Goal: Find specific page/section: Find specific page/section

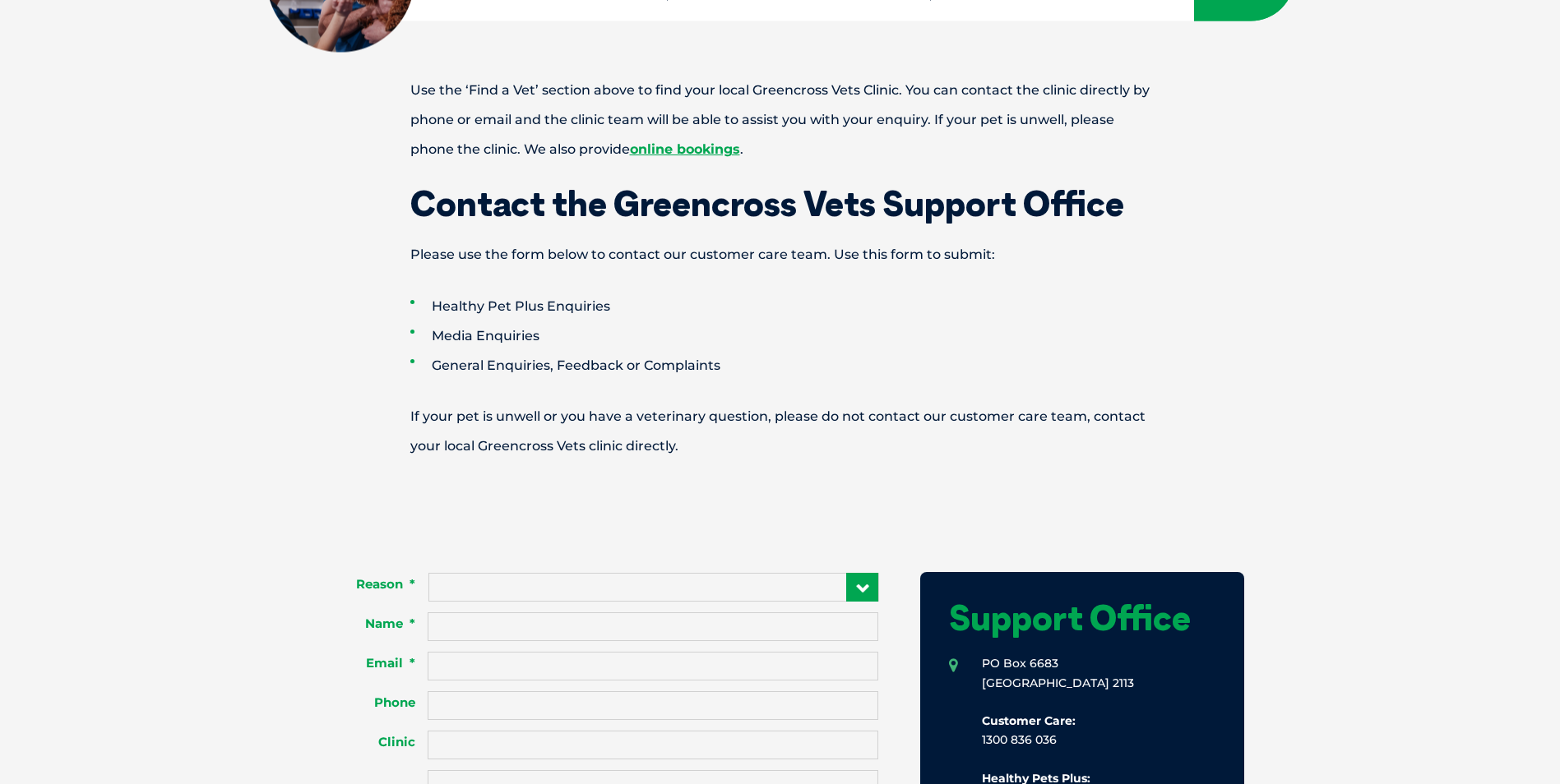
scroll to position [329, 0]
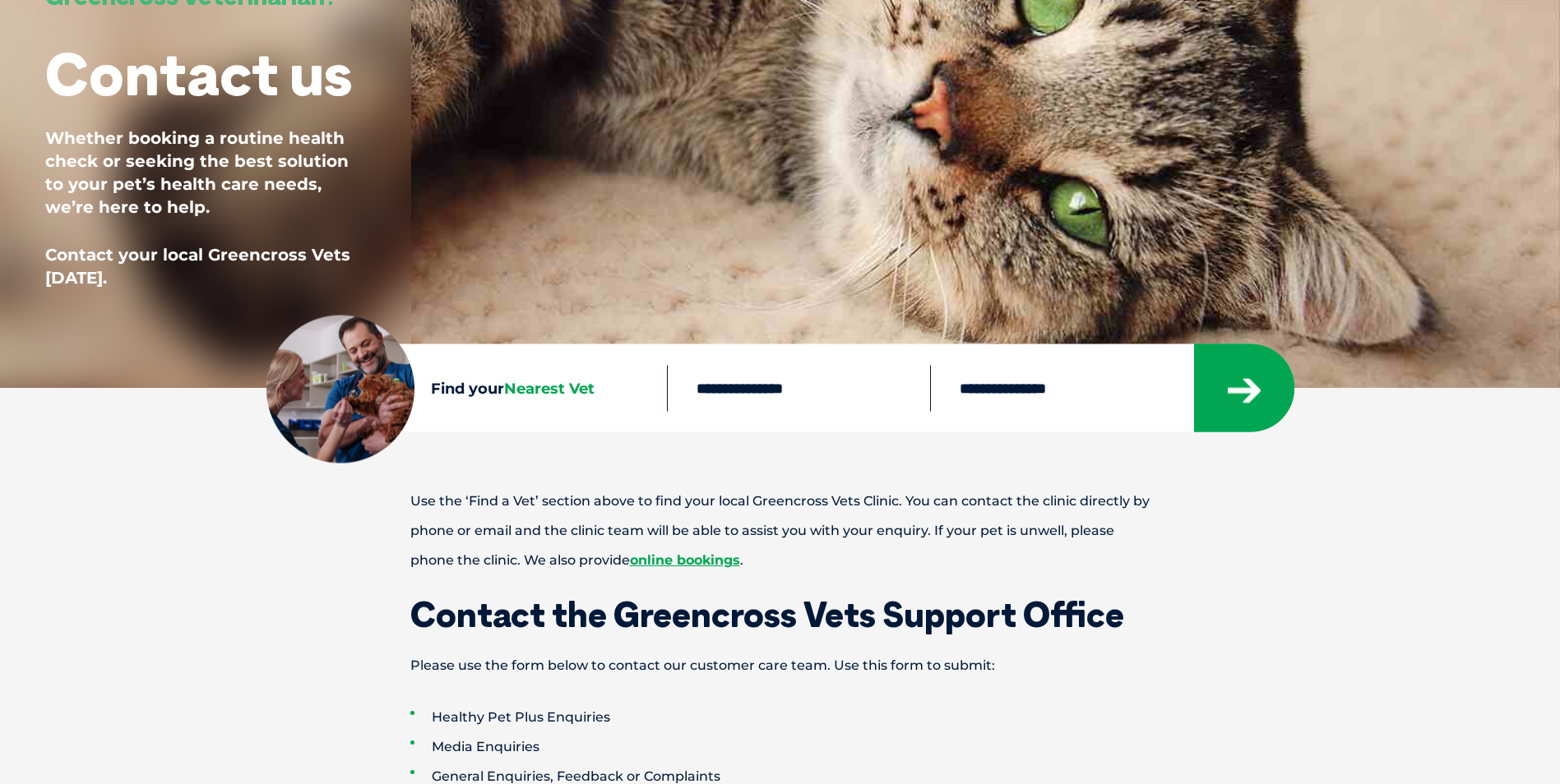
click at [727, 401] on input "text" at bounding box center [797, 388] width 263 height 46
type input "****"
click at [1194, 345] on button "submit" at bounding box center [1244, 389] width 100 height 88
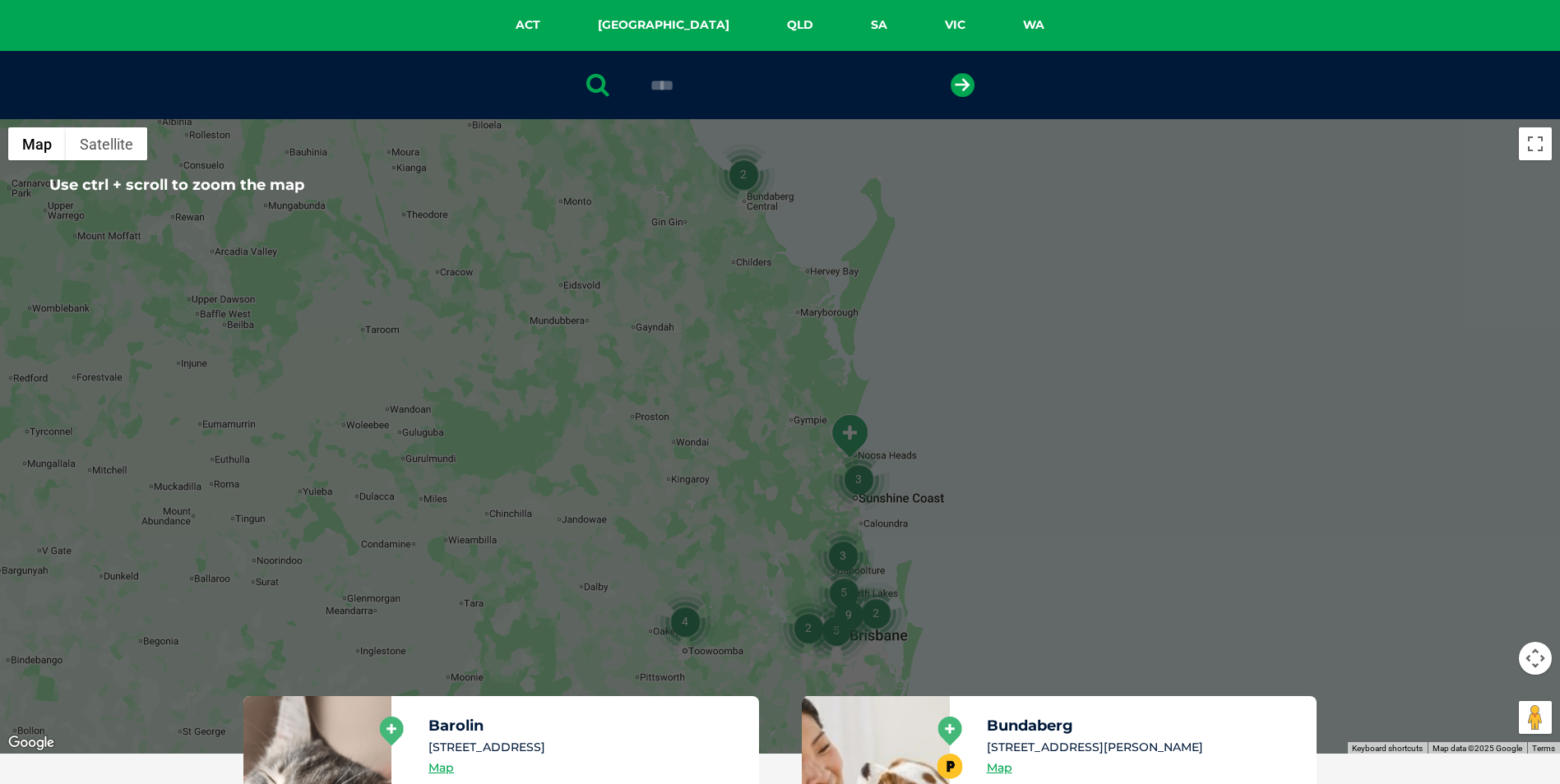
scroll to position [410, 0]
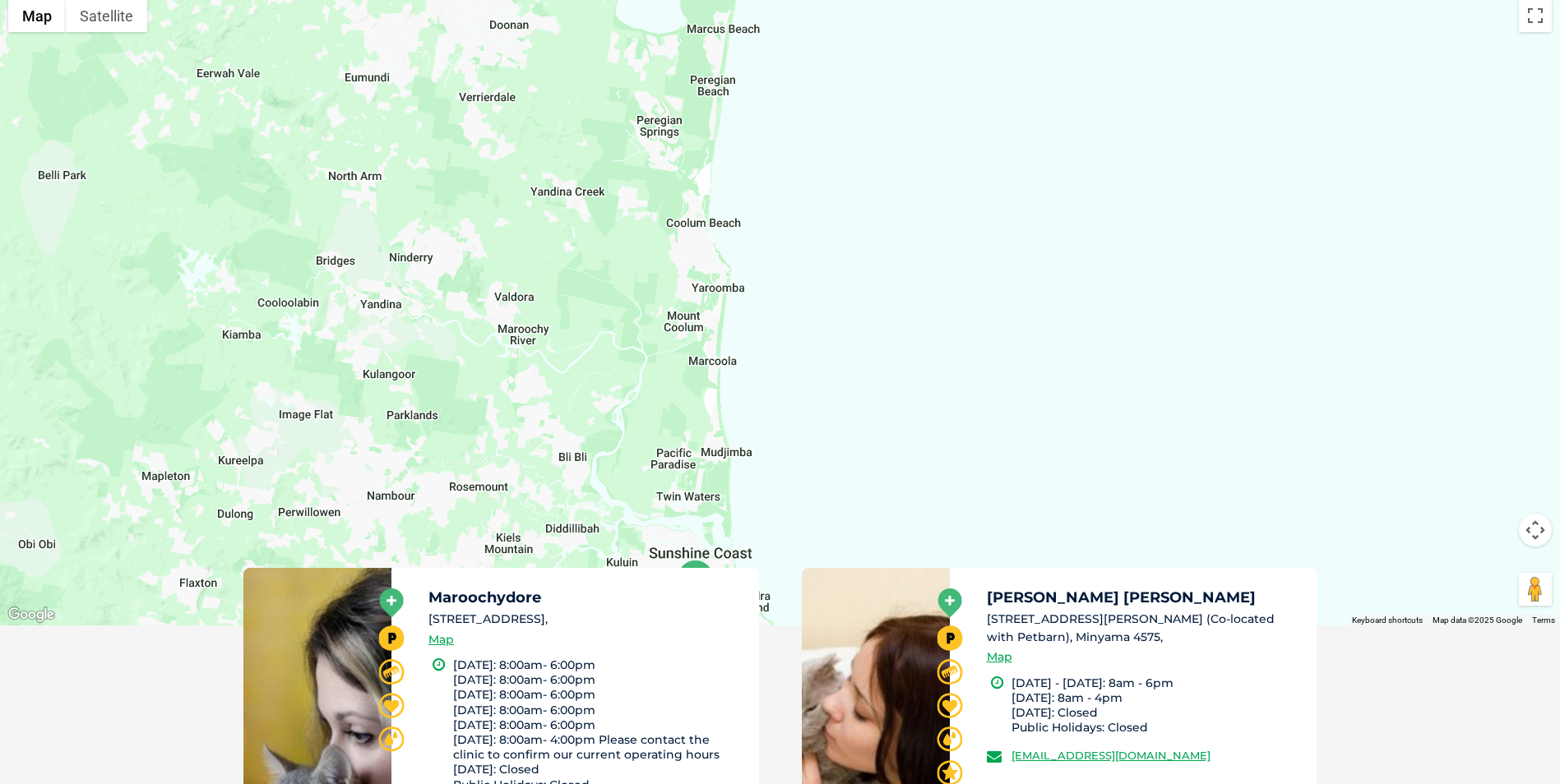
drag, startPoint x: 651, startPoint y: 228, endPoint x: 830, endPoint y: 437, distance: 275.2
click at [830, 437] on div at bounding box center [780, 308] width 1560 height 634
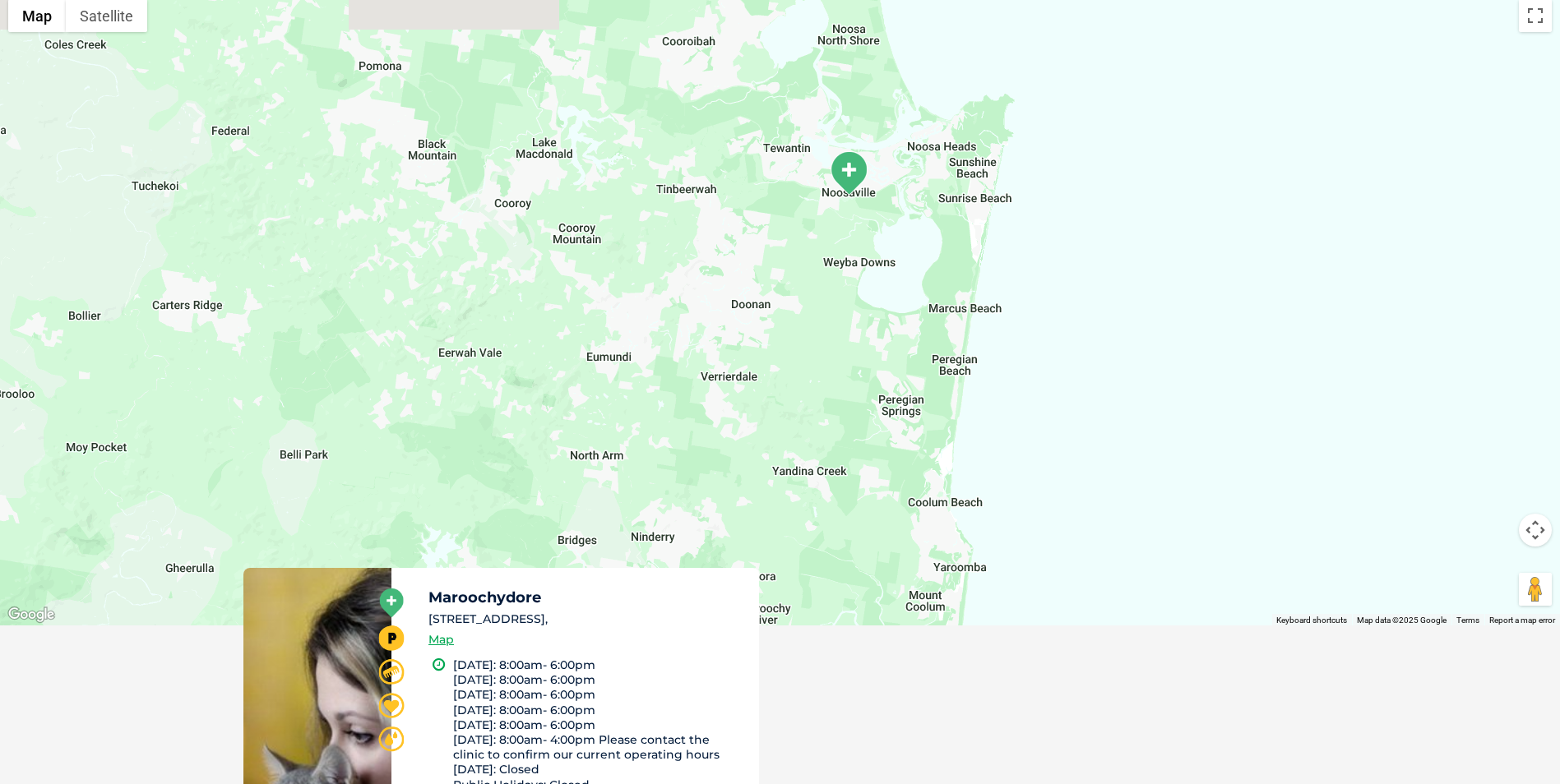
drag, startPoint x: 745, startPoint y: 225, endPoint x: 981, endPoint y: 529, distance: 384.9
click at [981, 529] on div at bounding box center [780, 308] width 1560 height 634
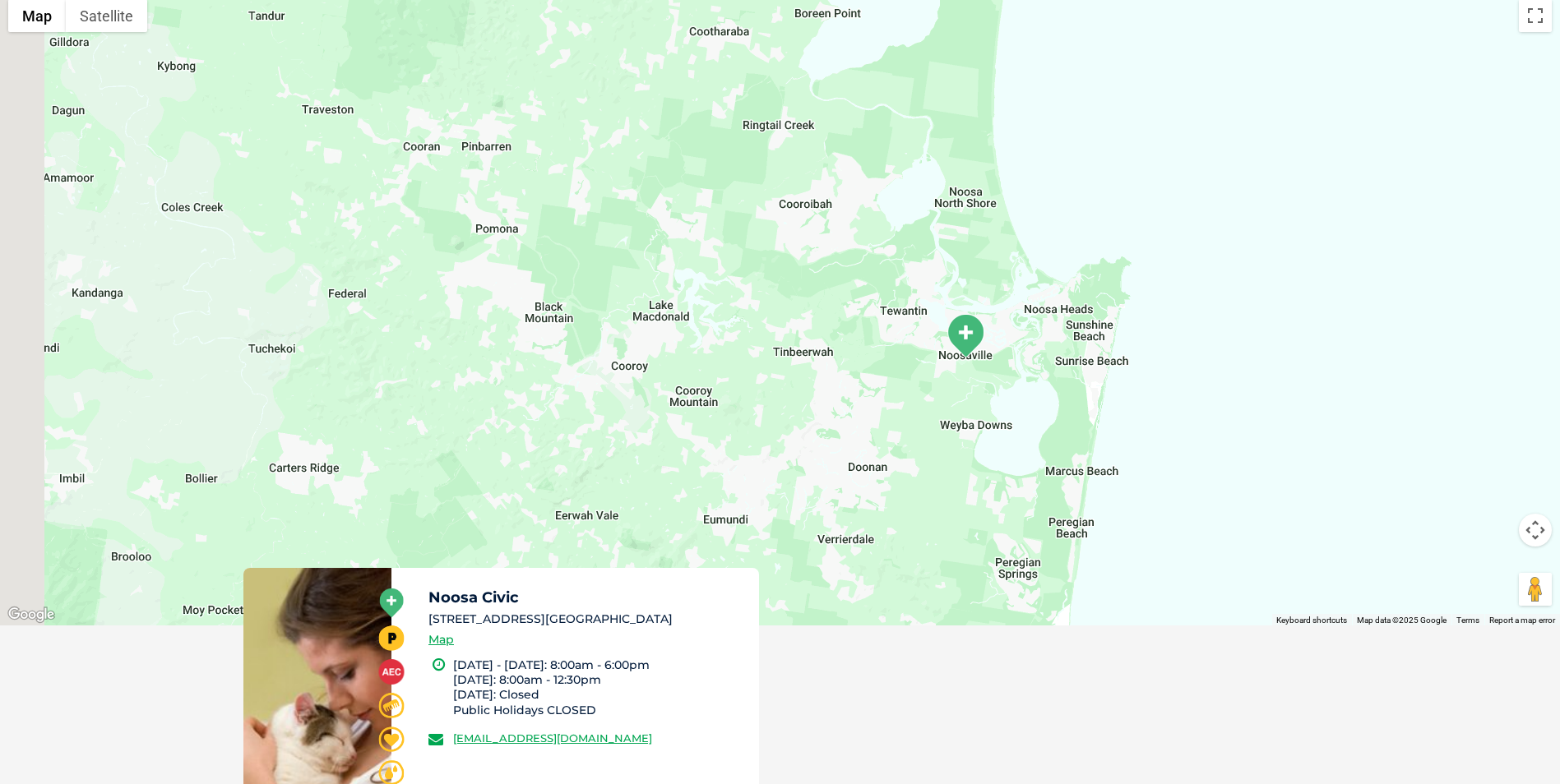
drag, startPoint x: 997, startPoint y: 296, endPoint x: 1168, endPoint y: 449, distance: 229.5
click at [1170, 464] on div at bounding box center [780, 308] width 1560 height 634
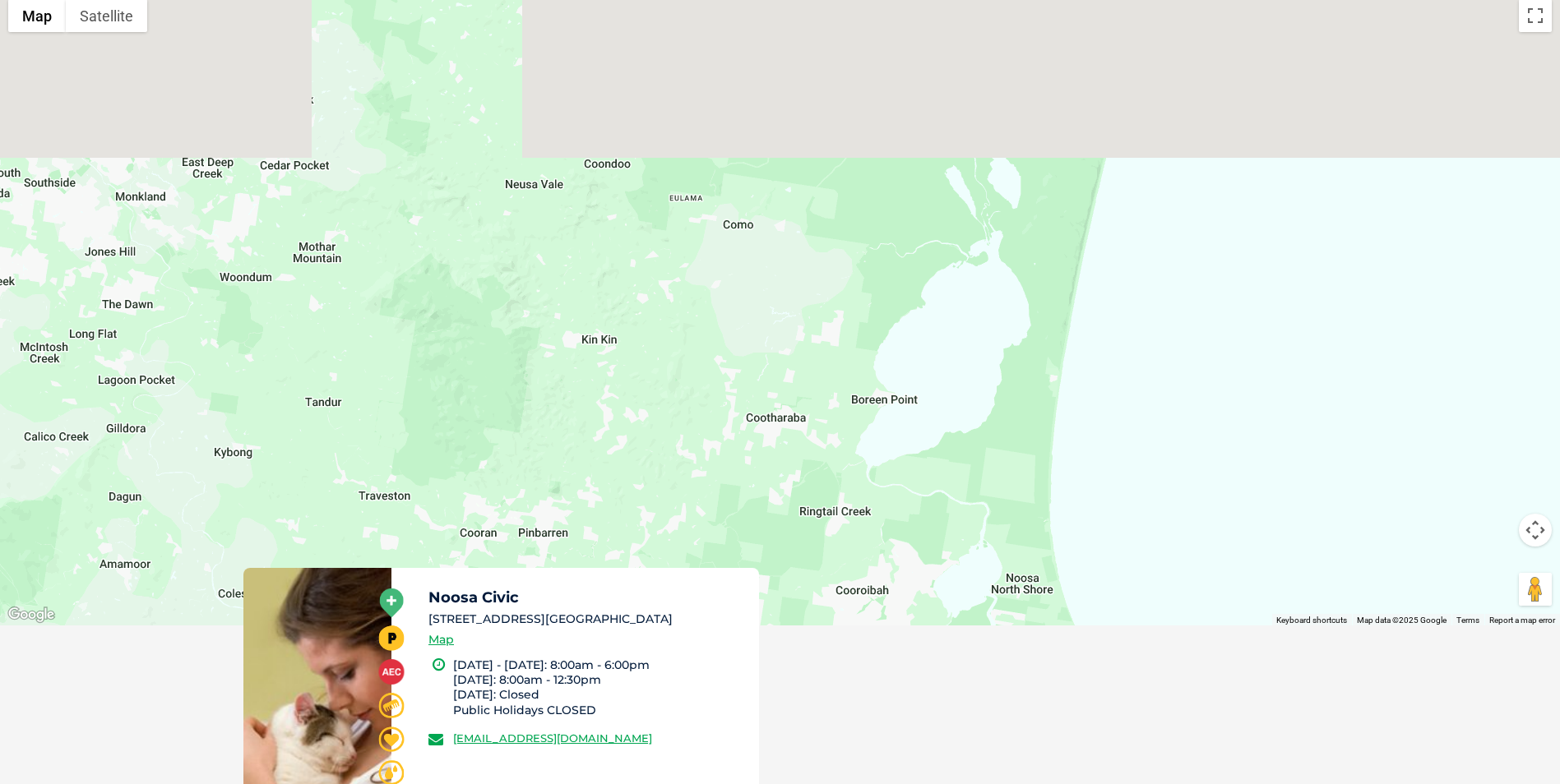
drag, startPoint x: 954, startPoint y: 170, endPoint x: 928, endPoint y: 475, distance: 306.1
click at [944, 492] on div at bounding box center [780, 308] width 1560 height 634
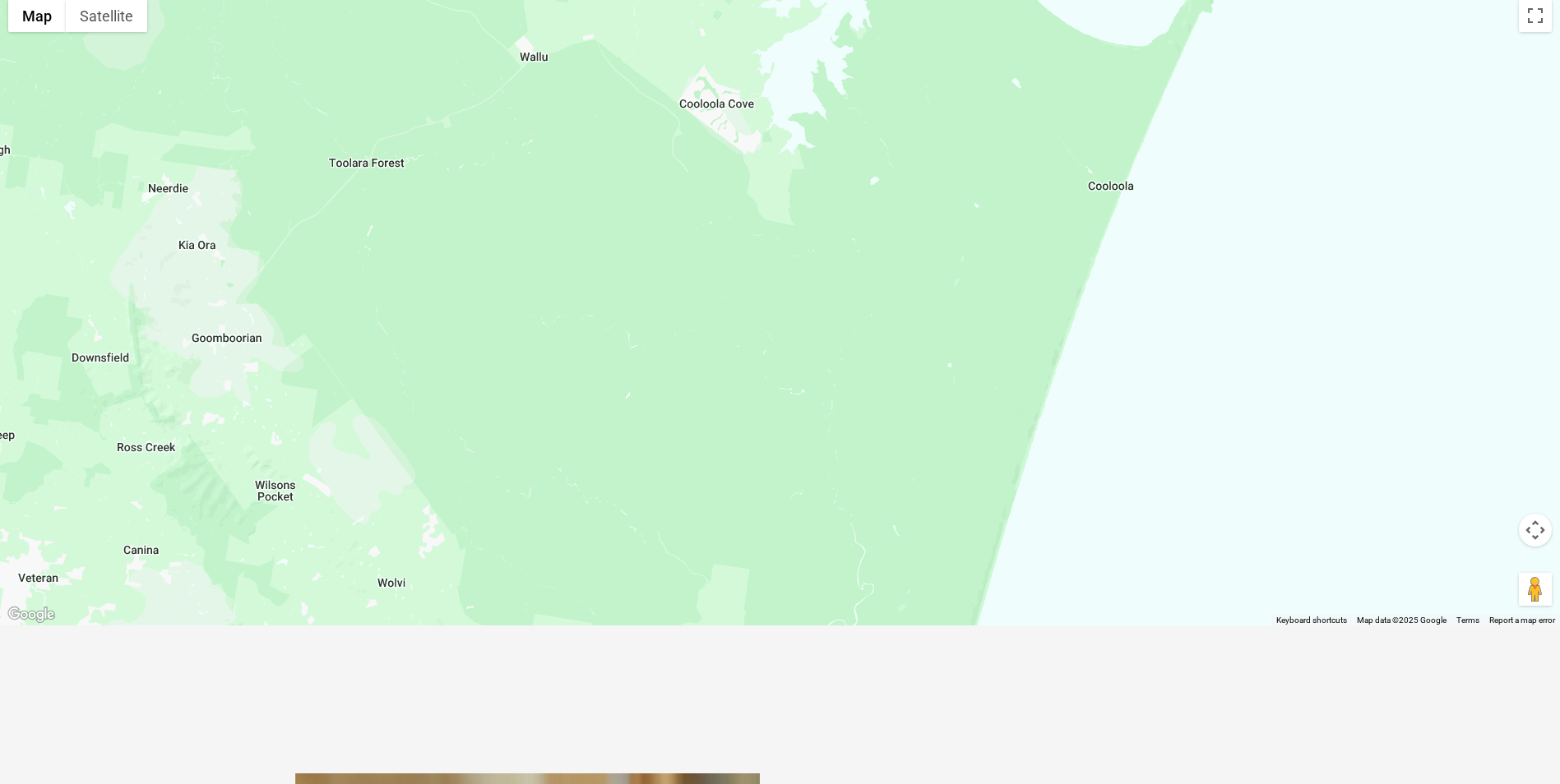
drag, startPoint x: 1051, startPoint y: 223, endPoint x: 913, endPoint y: 747, distance: 541.9
click at [913, 747] on div "Greencross Vets Search for: Search Find Your Local Greencross Vet WebVet Book O…" at bounding box center [780, 493] width 1560 height 1809
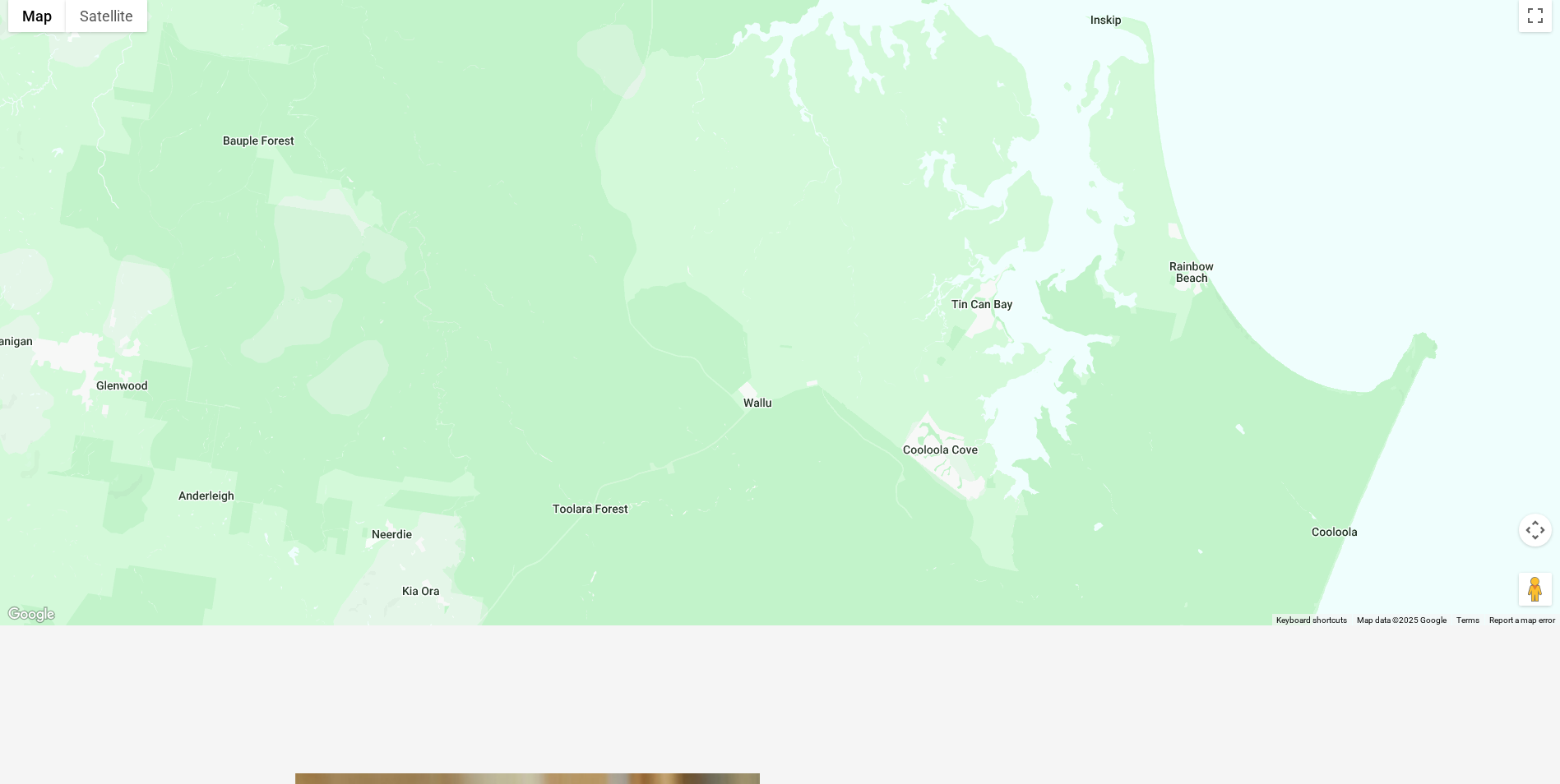
drag, startPoint x: 810, startPoint y: 292, endPoint x: 1035, endPoint y: 641, distance: 415.2
click at [1035, 641] on section "ACT [GEOGRAPHIC_DATA] [GEOGRAPHIC_DATA] SA [GEOGRAPHIC_DATA] [GEOGRAPHIC_DATA] …" at bounding box center [780, 280] width 1560 height 823
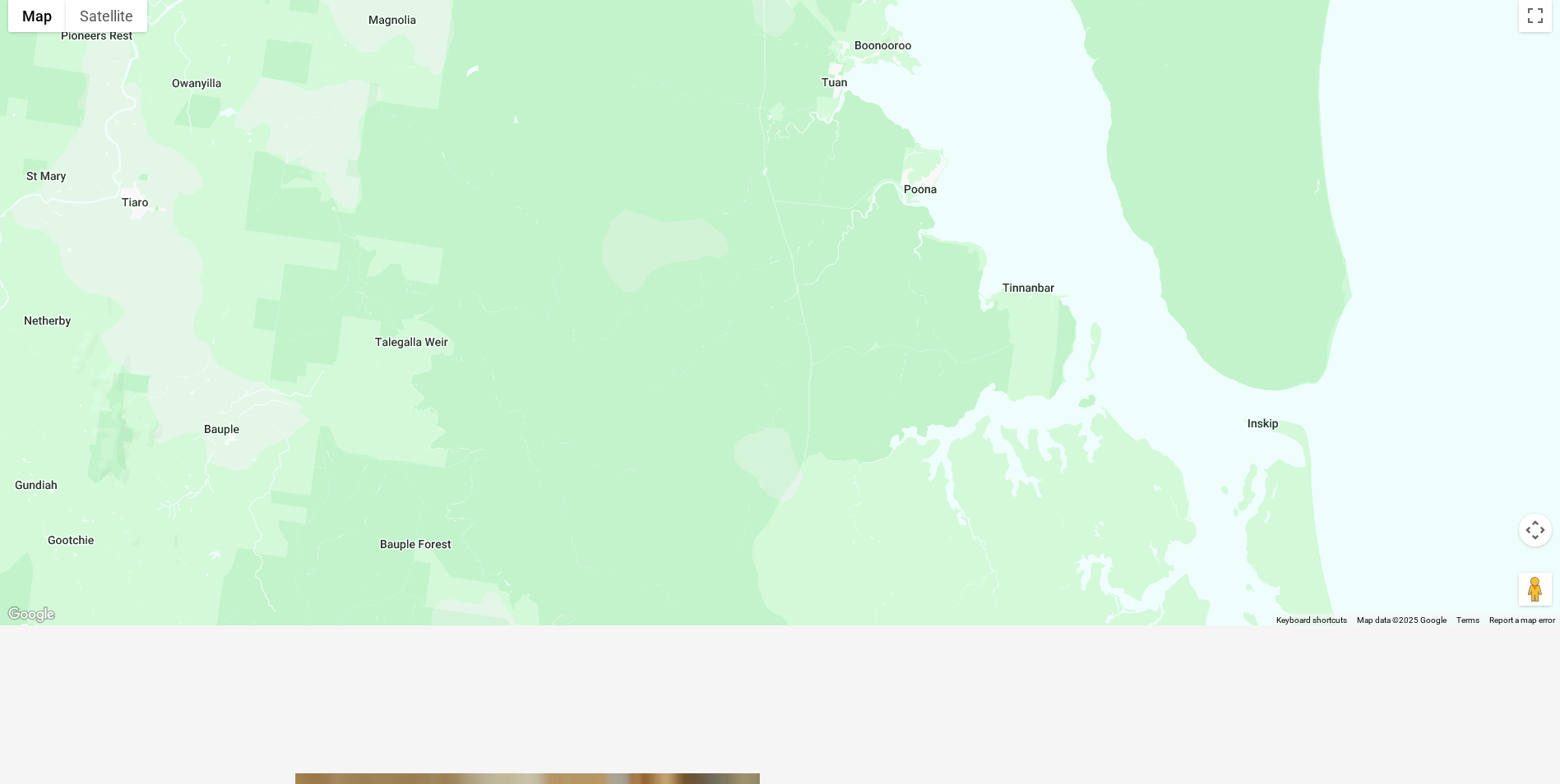
drag, startPoint x: 907, startPoint y: 368, endPoint x: 1042, endPoint y: 682, distance: 341.8
click at [1044, 690] on section "ACT [GEOGRAPHIC_DATA] [GEOGRAPHIC_DATA] SA [GEOGRAPHIC_DATA] [GEOGRAPHIC_DATA] …" at bounding box center [780, 280] width 1560 height 823
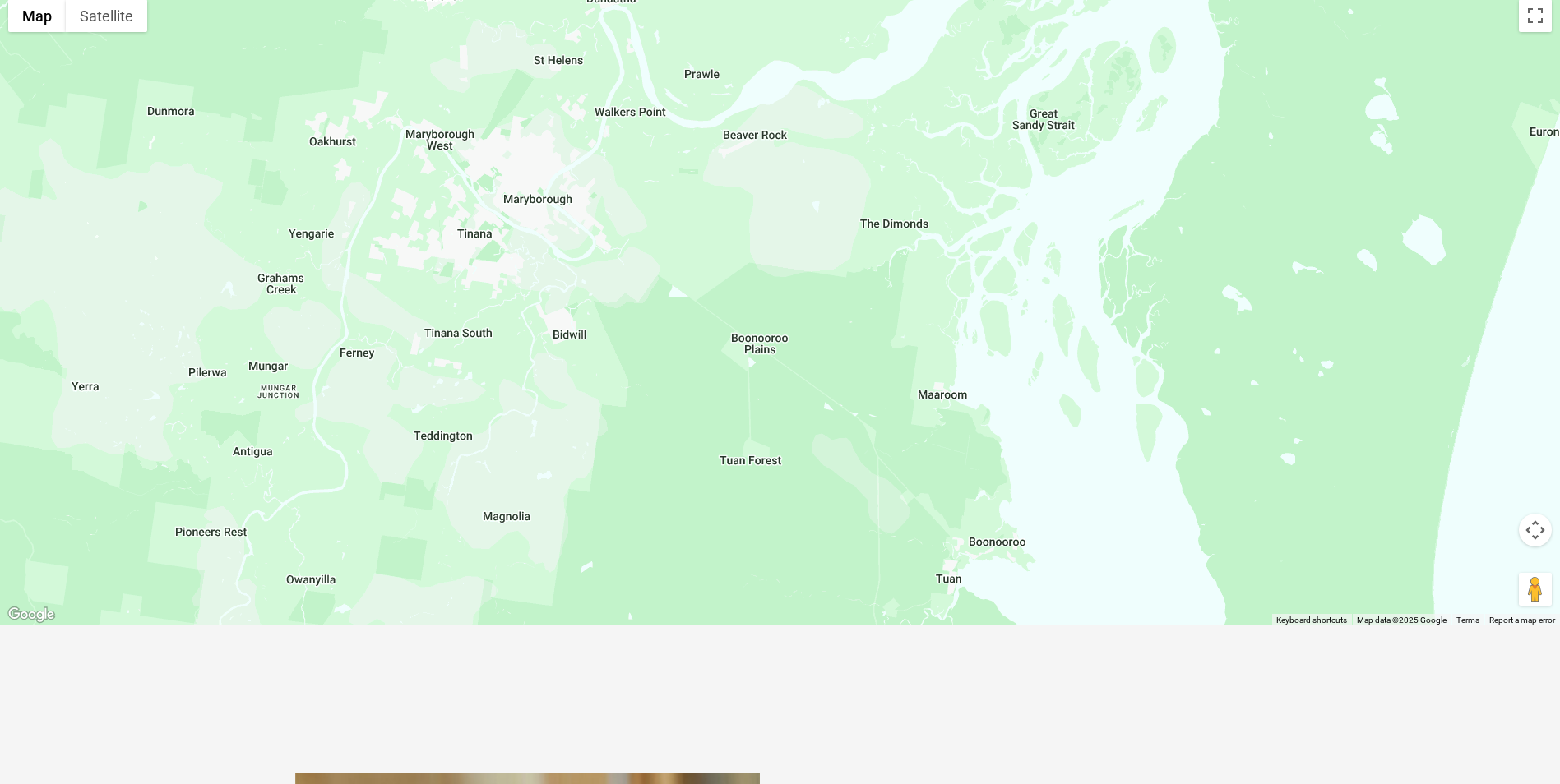
drag, startPoint x: 939, startPoint y: 391, endPoint x: 1000, endPoint y: 712, distance: 326.7
click at [981, 742] on div "Greencross Vets Search for: Search Find Your Local Greencross Vet WebVet Book O…" at bounding box center [780, 493] width 1560 height 1809
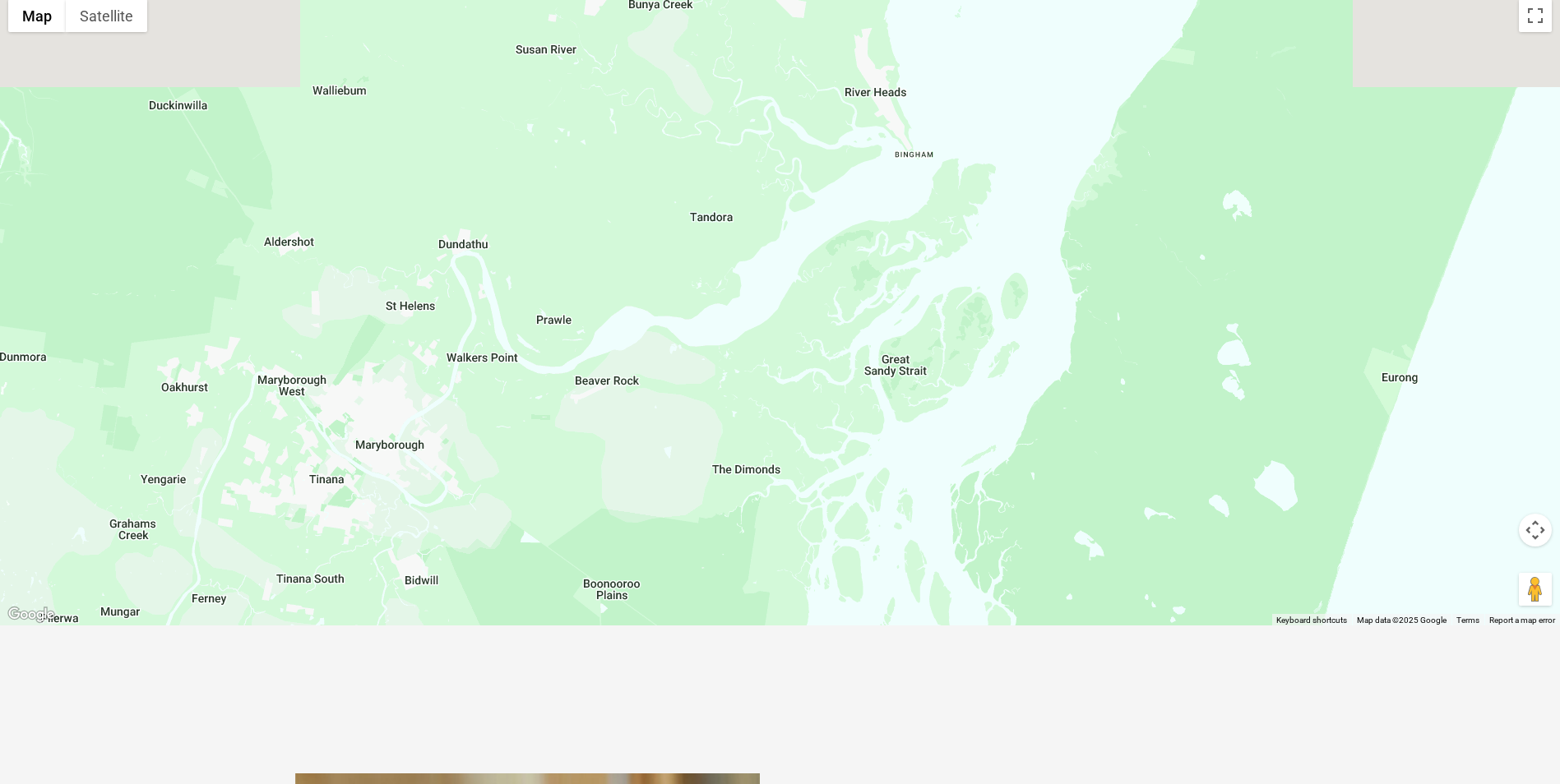
drag, startPoint x: 1091, startPoint y: 392, endPoint x: 940, endPoint y: 632, distance: 283.6
click at [943, 647] on section "ACT [GEOGRAPHIC_DATA] [GEOGRAPHIC_DATA] SA [GEOGRAPHIC_DATA] [GEOGRAPHIC_DATA] …" at bounding box center [780, 280] width 1560 height 823
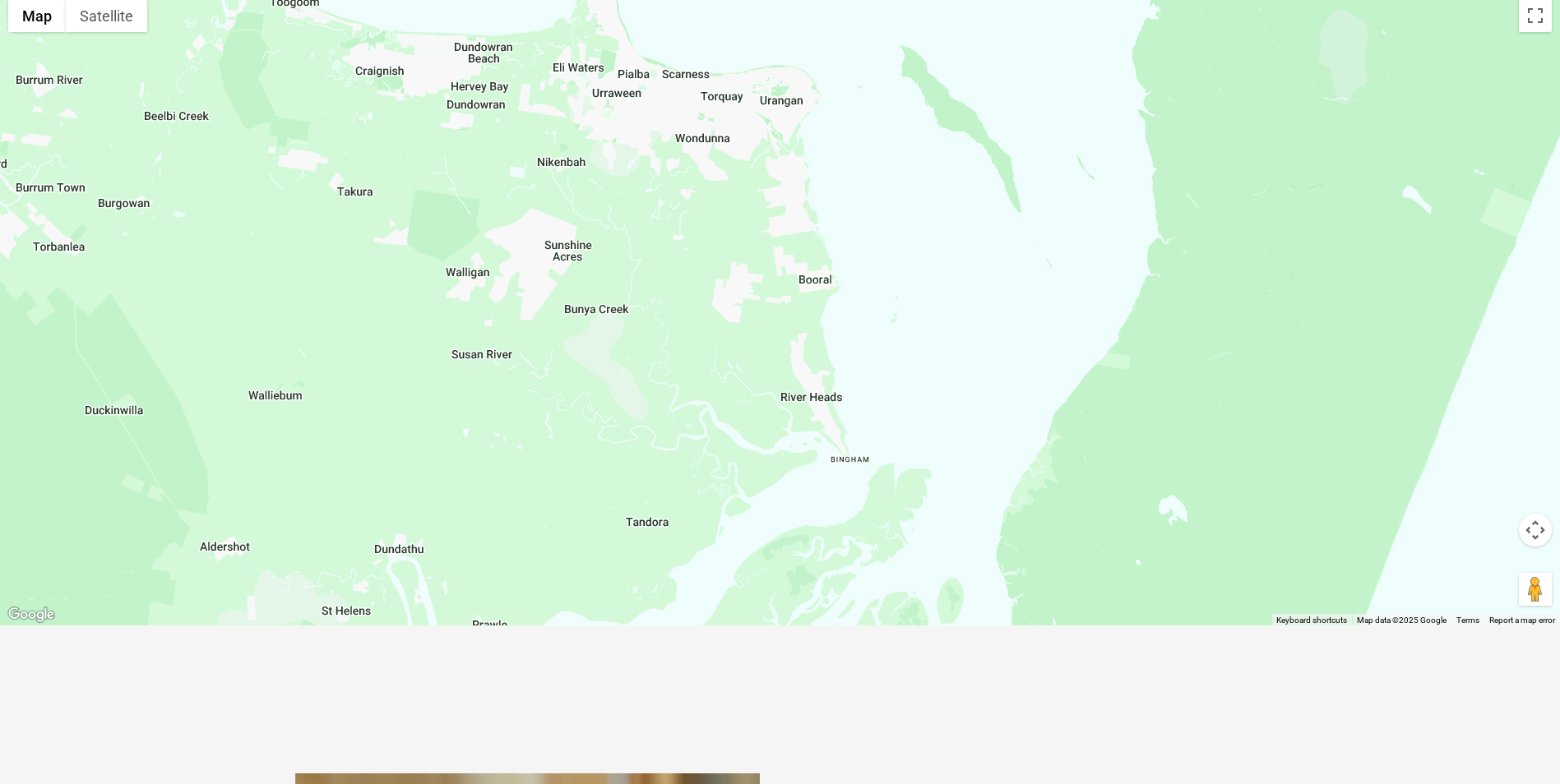
drag, startPoint x: 919, startPoint y: 245, endPoint x: 857, endPoint y: 545, distance: 306.3
click at [859, 546] on div at bounding box center [780, 308] width 1560 height 634
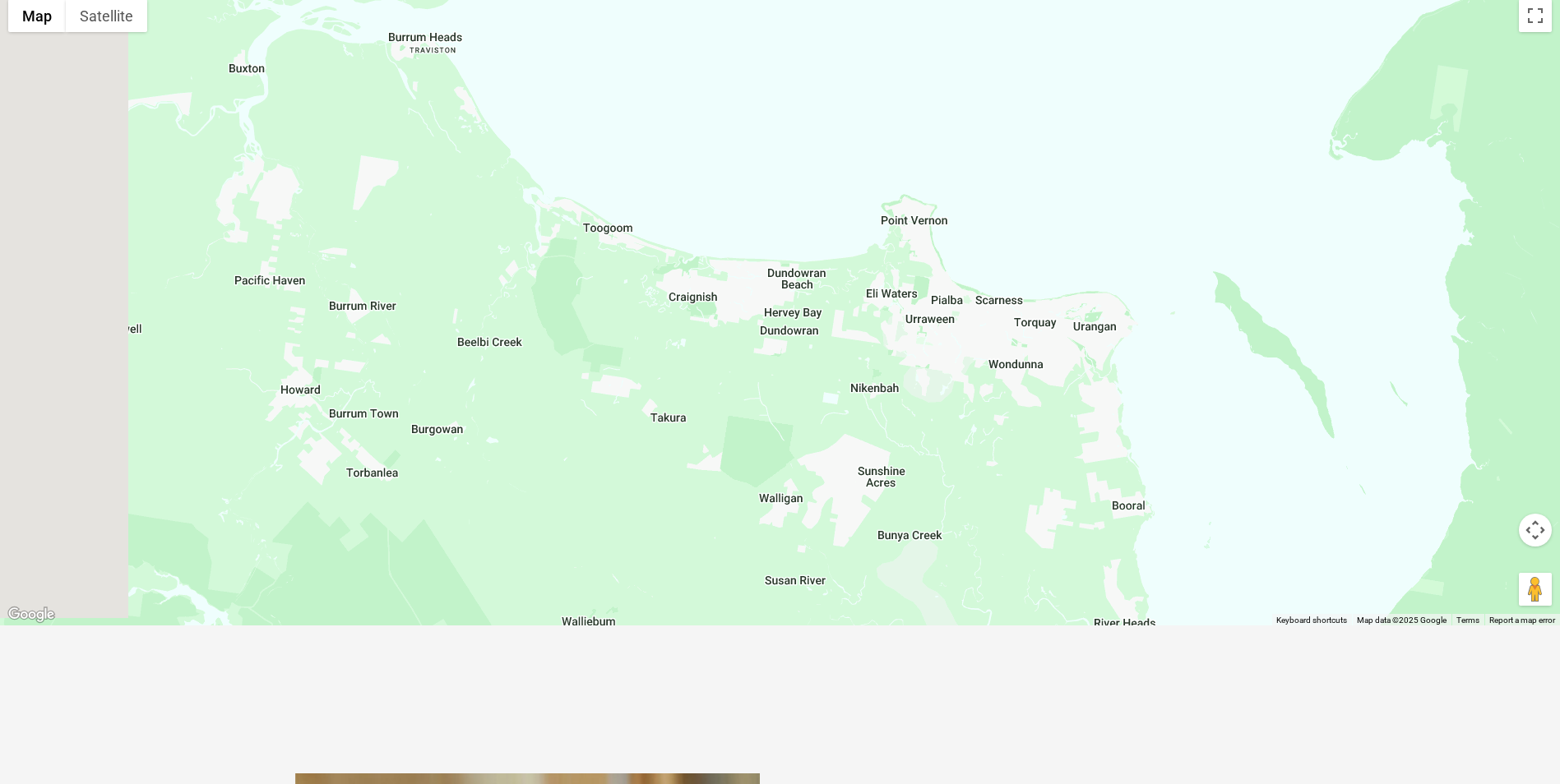
drag, startPoint x: 1046, startPoint y: 66, endPoint x: 1455, endPoint y: 278, distance: 460.7
click at [1458, 278] on div at bounding box center [780, 308] width 1560 height 634
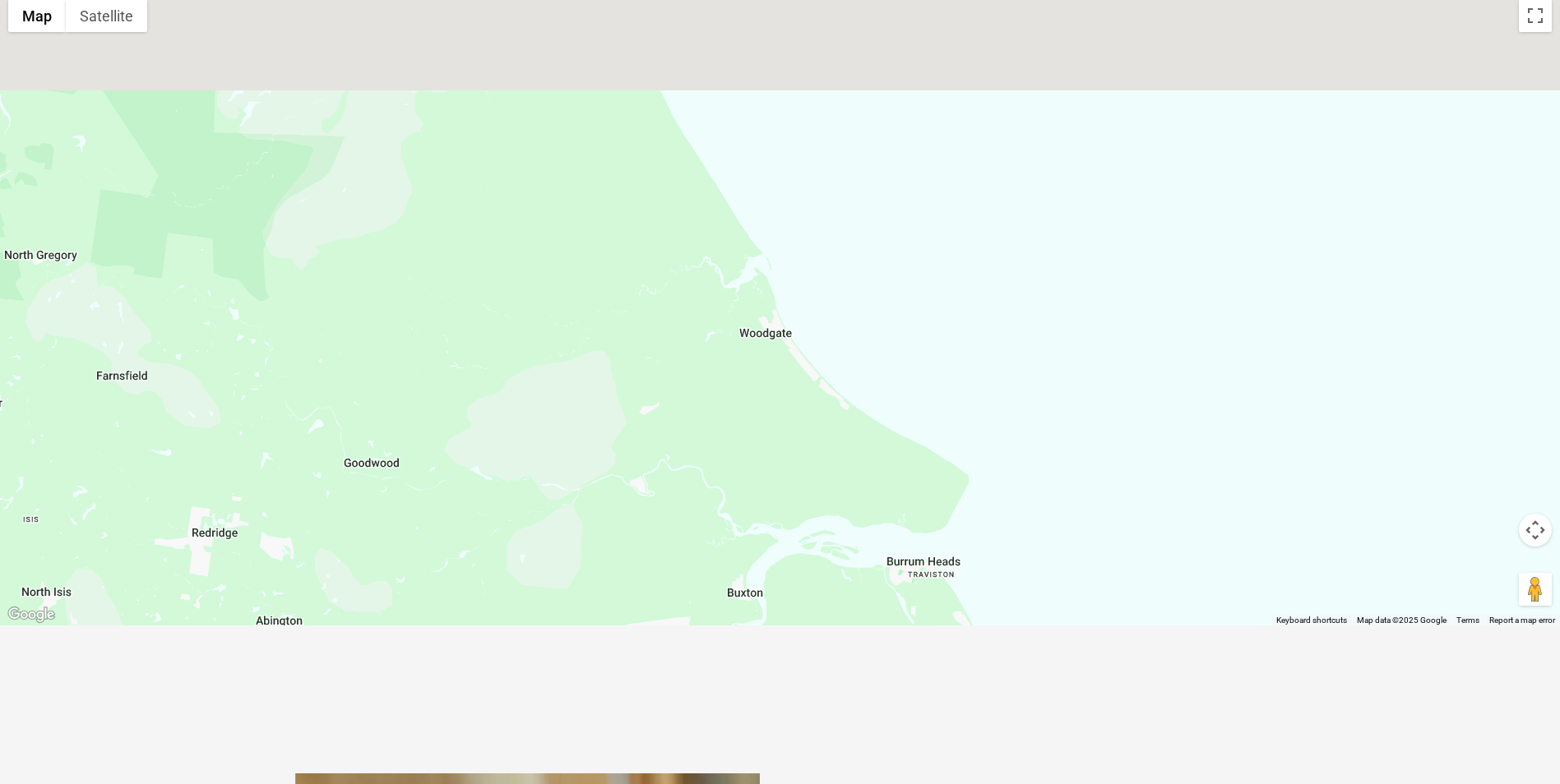
drag, startPoint x: 483, startPoint y: 127, endPoint x: 878, endPoint y: 684, distance: 682.8
click at [877, 686] on section "ACT [GEOGRAPHIC_DATA] [GEOGRAPHIC_DATA] SA [GEOGRAPHIC_DATA] [GEOGRAPHIC_DATA] …" at bounding box center [780, 280] width 1560 height 823
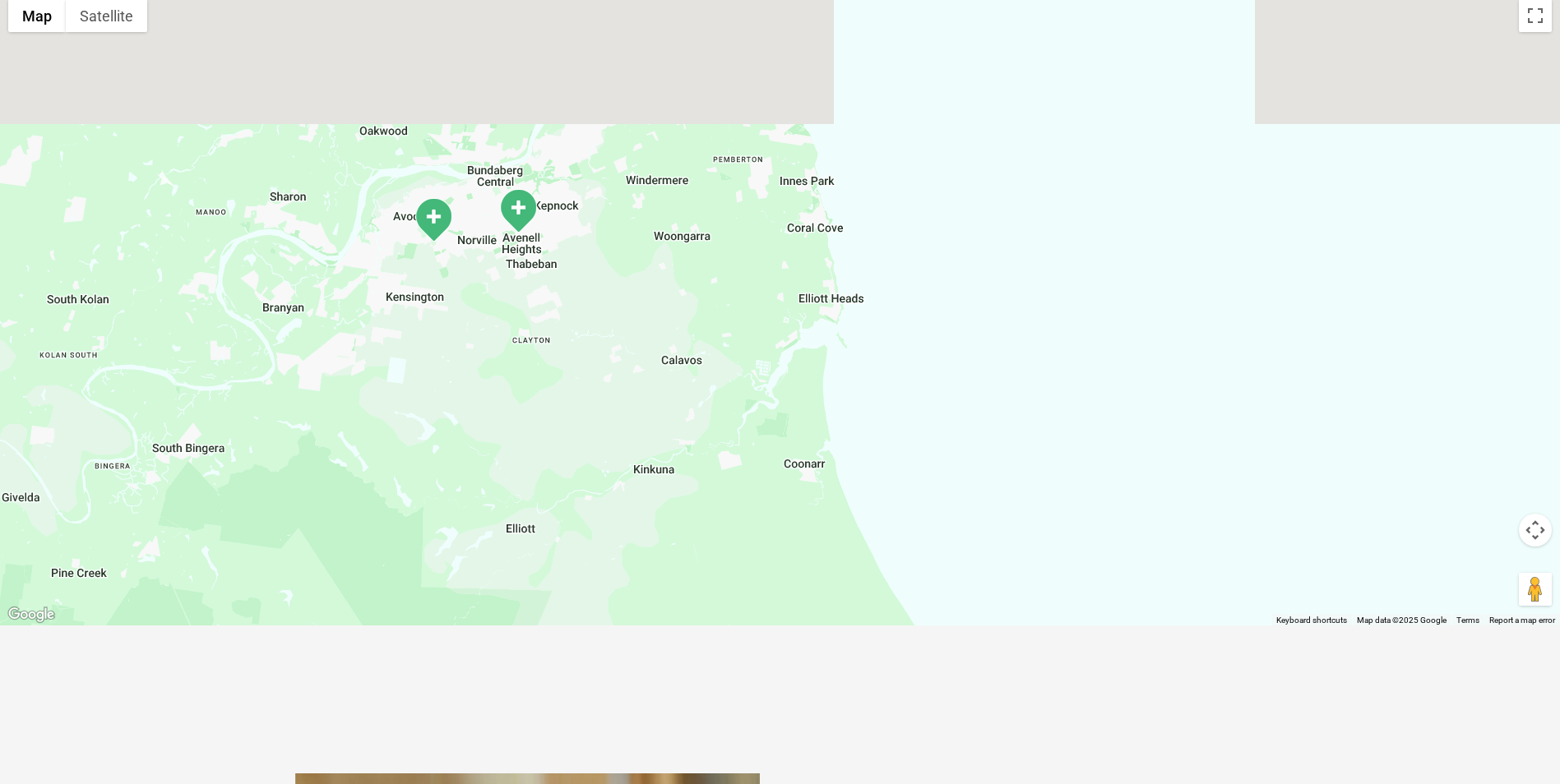
drag, startPoint x: 737, startPoint y: 309, endPoint x: 921, endPoint y: 717, distance: 447.6
click at [924, 730] on div "Greencross Vets Search for: Search Find Your Local Greencross Vet WebVet Book O…" at bounding box center [780, 493] width 1560 height 1809
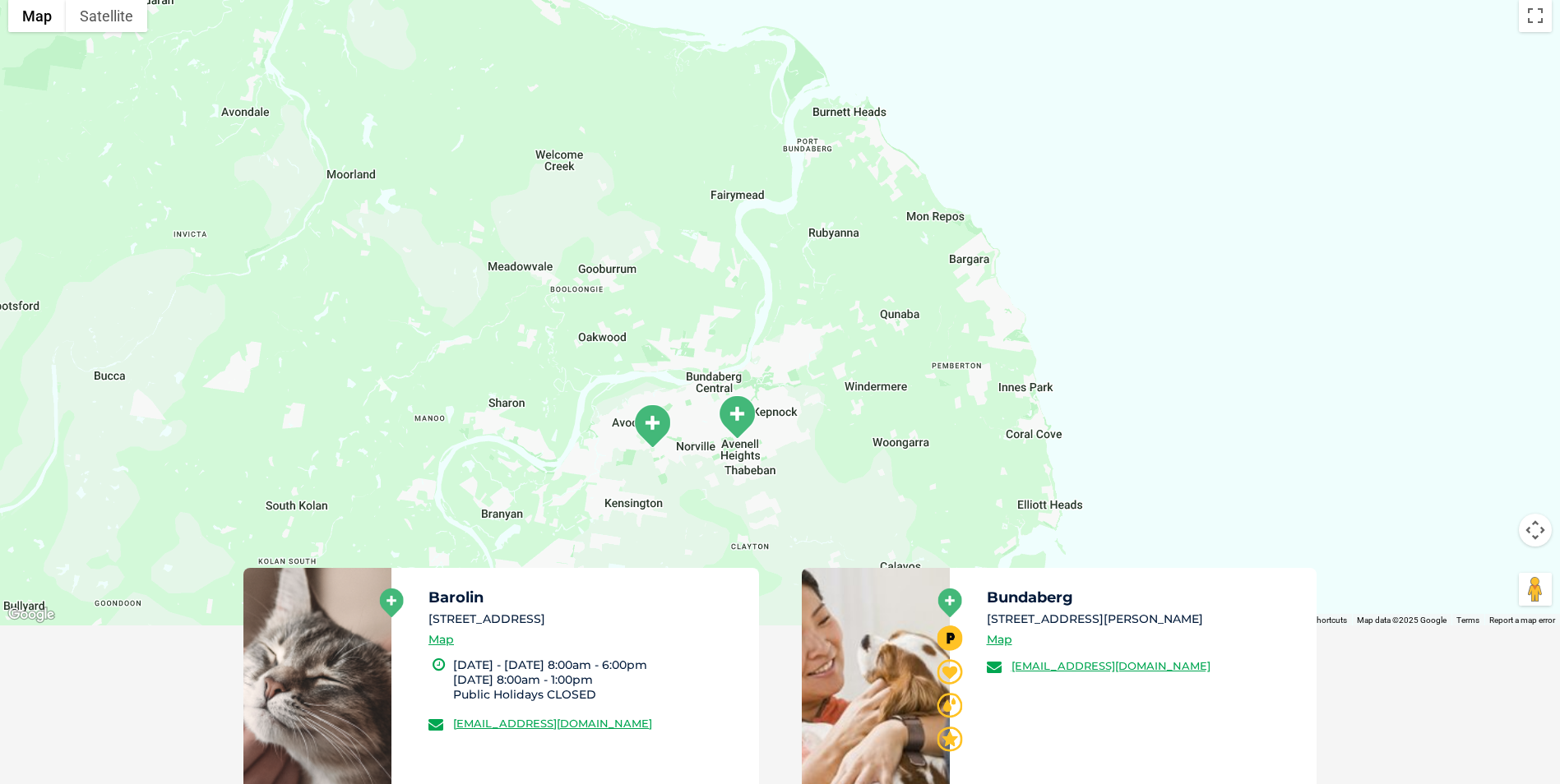
drag, startPoint x: 755, startPoint y: 279, endPoint x: 953, endPoint y: 450, distance: 261.6
click at [953, 450] on div at bounding box center [780, 308] width 1560 height 634
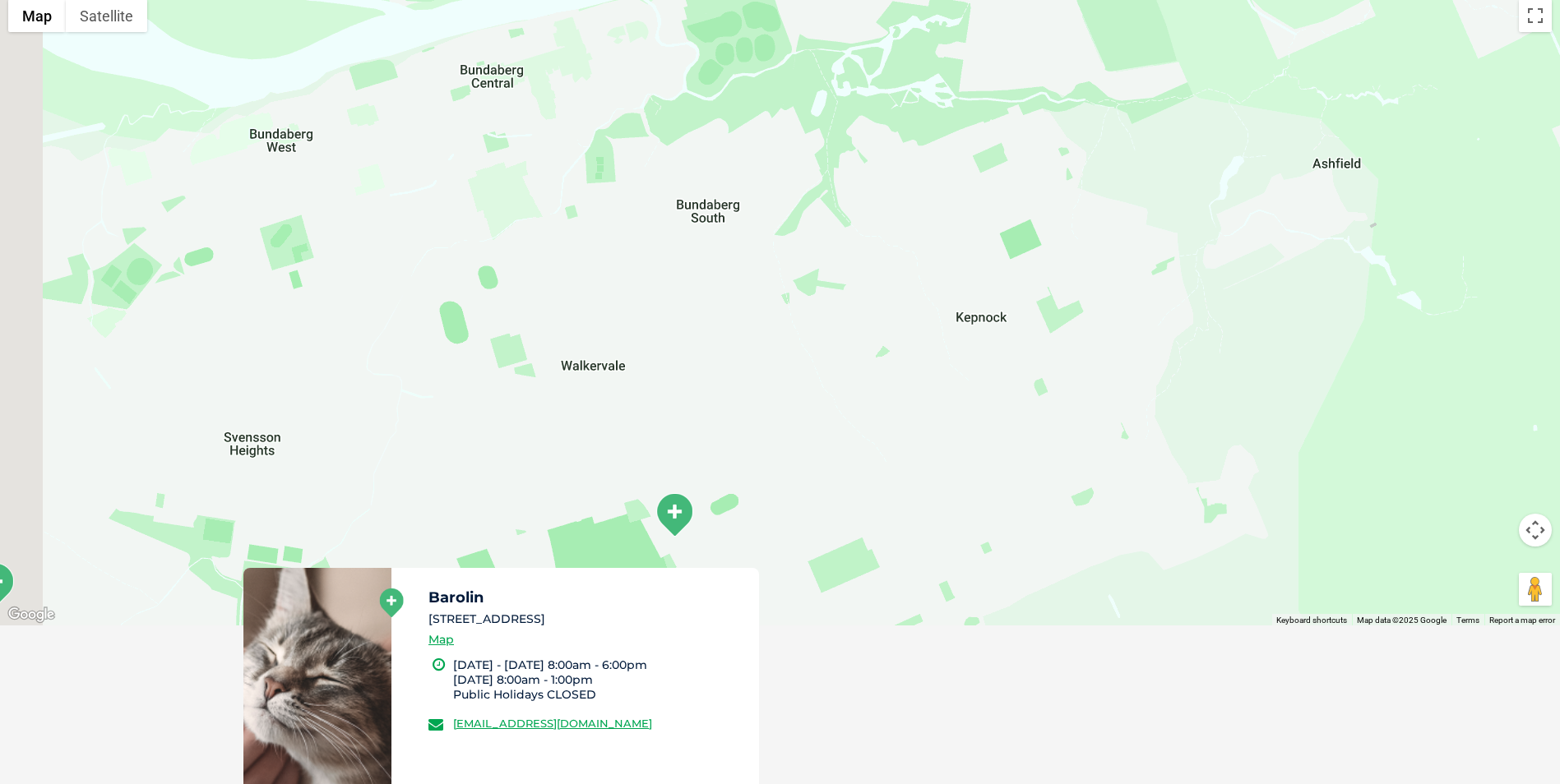
drag, startPoint x: 741, startPoint y: 450, endPoint x: 841, endPoint y: 508, distance: 115.6
click at [841, 510] on div at bounding box center [780, 308] width 1560 height 634
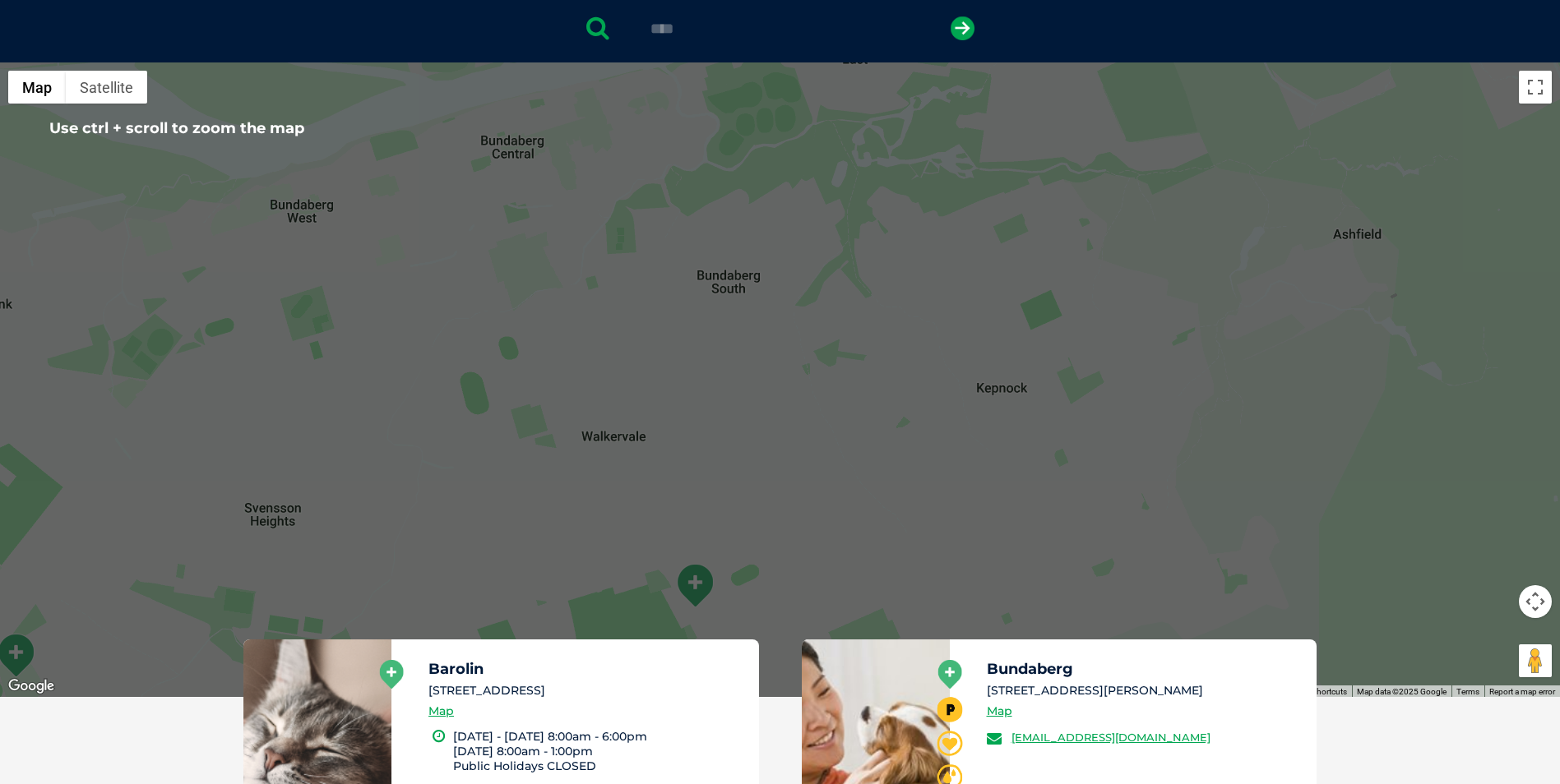
scroll to position [329, 0]
